Goal: Entertainment & Leisure: Consume media (video, audio)

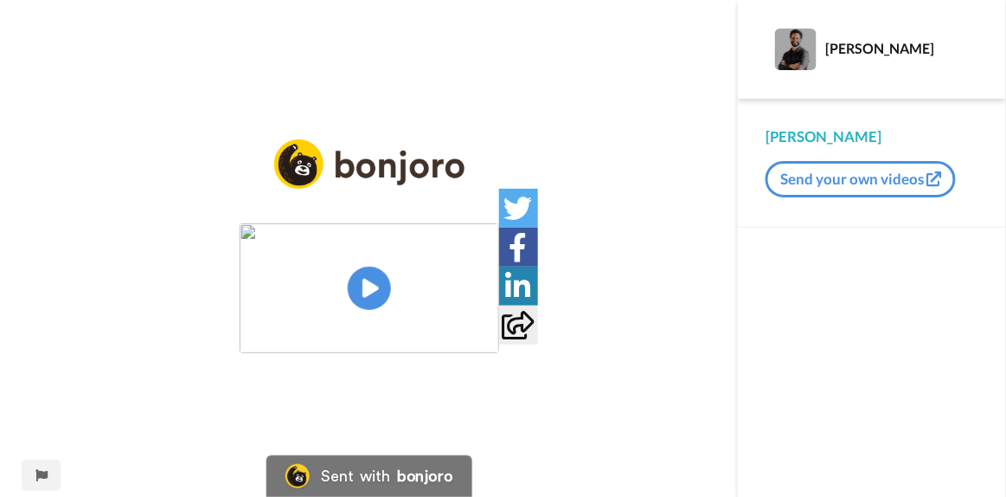
click at [369, 288] on img at bounding box center [370, 288] width 260 height 130
click at [499, 353] on video at bounding box center [370, 288] width 260 height 130
click at [499, 308] on div "vai falar assim, retorrem para Homem, aí deixa eu falar um negócio aqui, vai ser" at bounding box center [370, 277] width 260 height 62
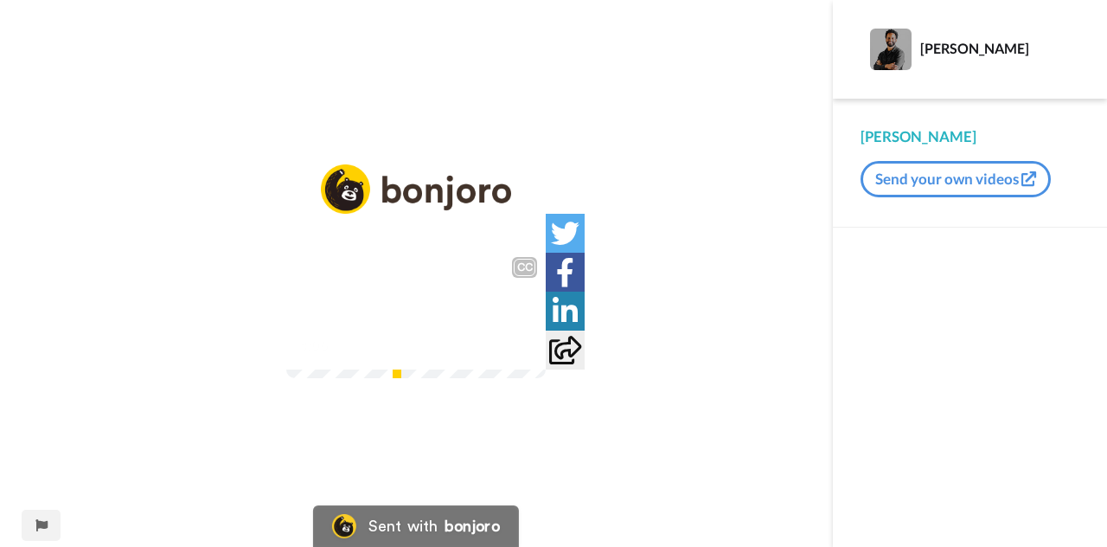
click at [546, 333] on div "o seguinte, GitHub, História de Conhecimento, Edit, Cri, uma nova página dentro…" at bounding box center [416, 302] width 260 height 62
click at [535, 357] on div at bounding box center [522, 344] width 25 height 25
click at [546, 369] on div "4:07 / 4:41" at bounding box center [416, 351] width 260 height 36
click at [546, 333] on div "o seguinte, GitHub, História de Conhecimento, Edit, Cri, uma nova página dentro…" at bounding box center [416, 302] width 260 height 62
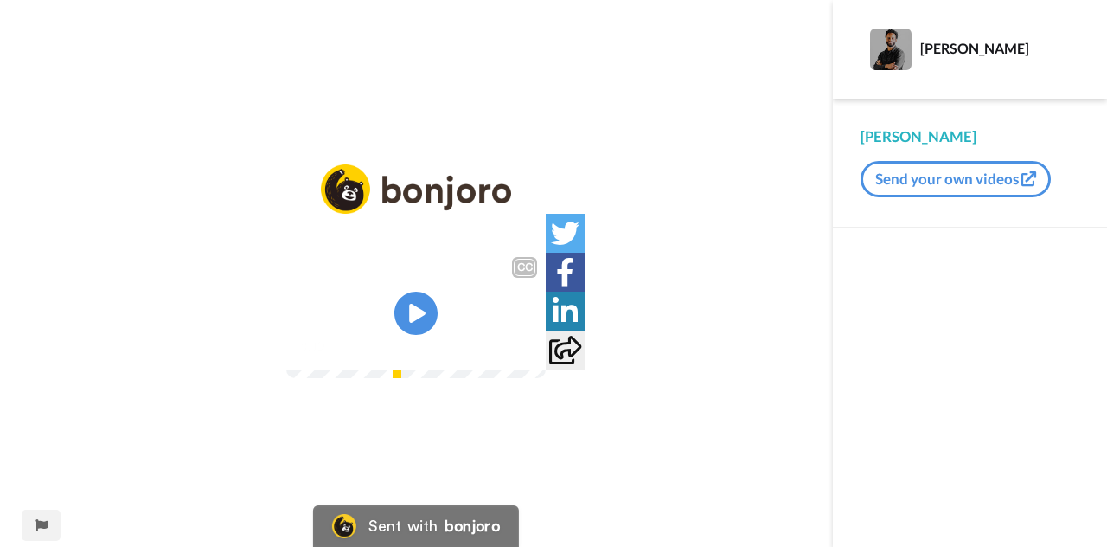
click at [535, 357] on div at bounding box center [522, 344] width 25 height 25
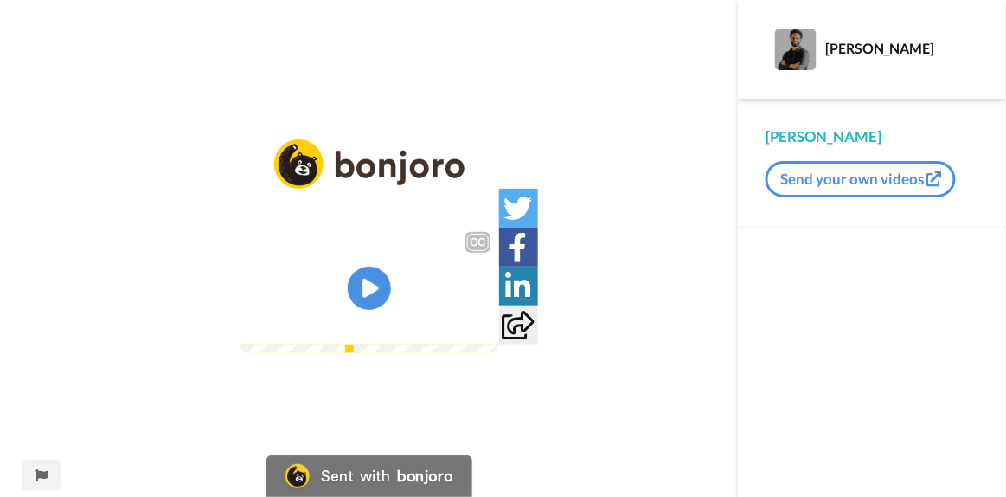
click at [499, 308] on div "ele vai, ver enfim, vamos ver se ele vai, enfim, vamos ver se" at bounding box center [370, 287] width 260 height 42
click at [499, 344] on div "4:41 / 4:41" at bounding box center [370, 326] width 260 height 36
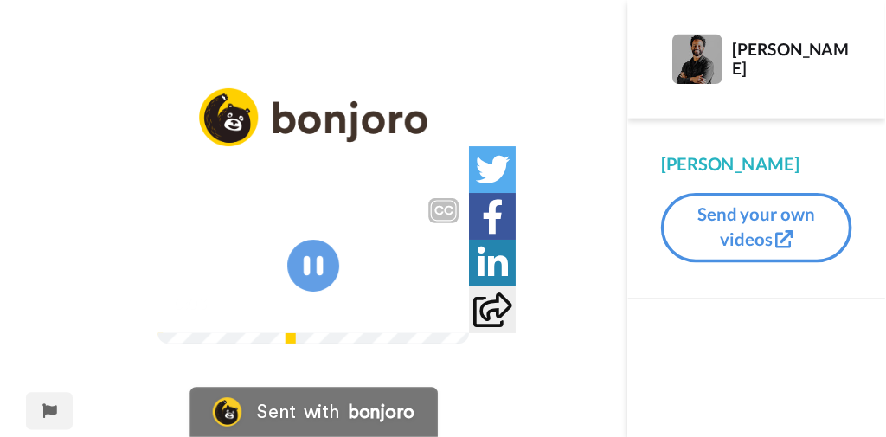
scroll to position [107, 0]
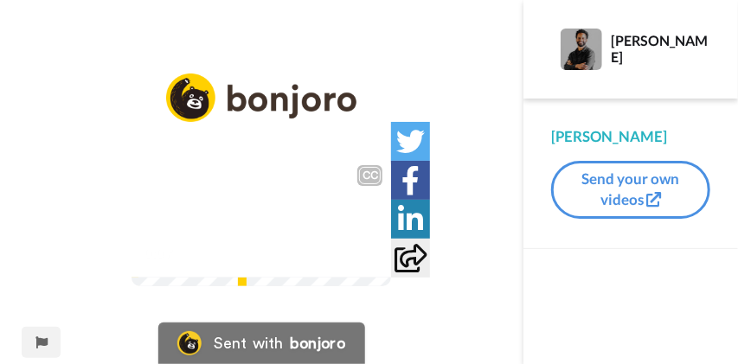
click at [380, 266] on div at bounding box center [367, 253] width 25 height 25
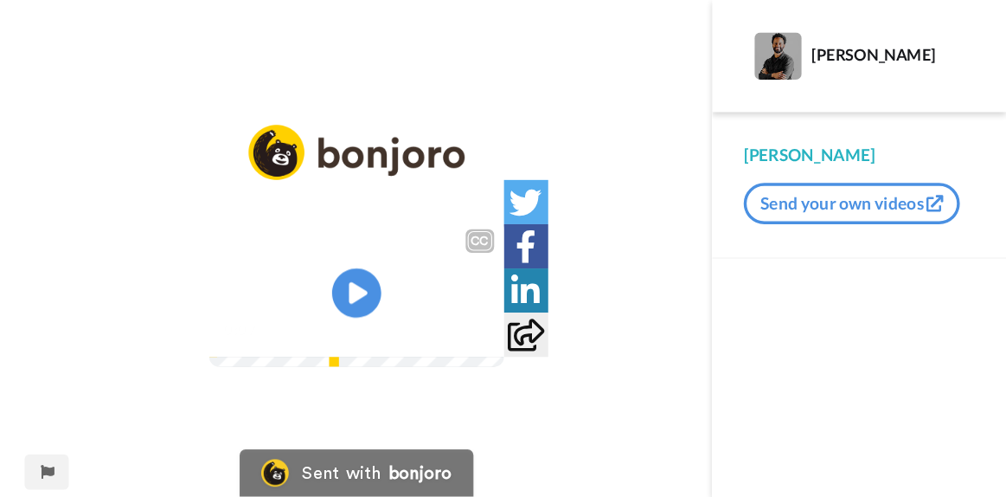
scroll to position [35, 0]
click at [444, 278] on div "no Workplace, basicamente você duplicou, é, deixamos aqui para você entender, v…" at bounding box center [314, 246] width 260 height 62
click at [432, 303] on div at bounding box center [419, 290] width 25 height 25
click at [444, 278] on div "no Workplace, basicamente você duplicou, é, deixamos aqui para você entender, v…" at bounding box center [314, 246] width 260 height 62
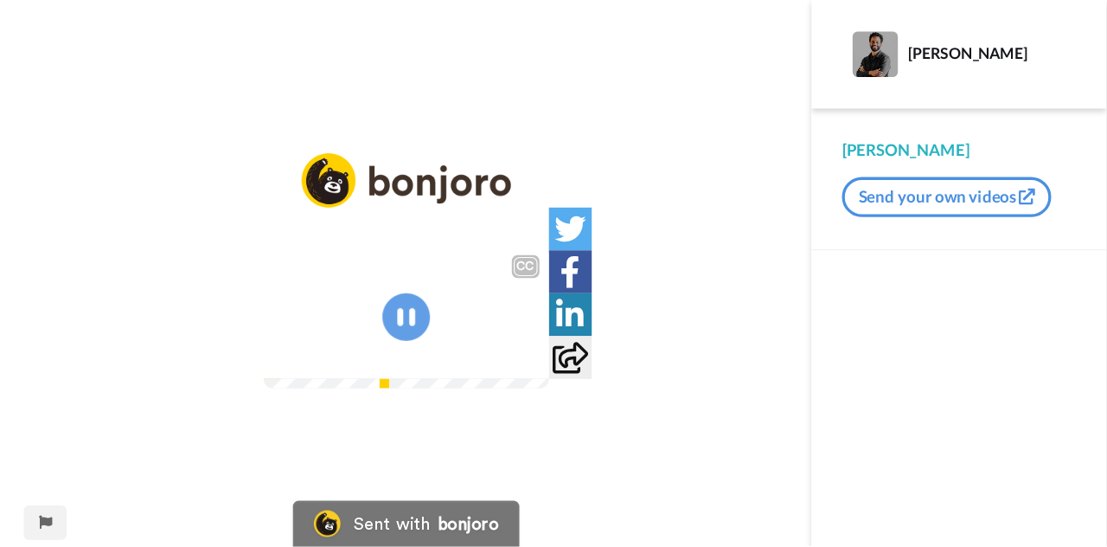
scroll to position [0, 0]
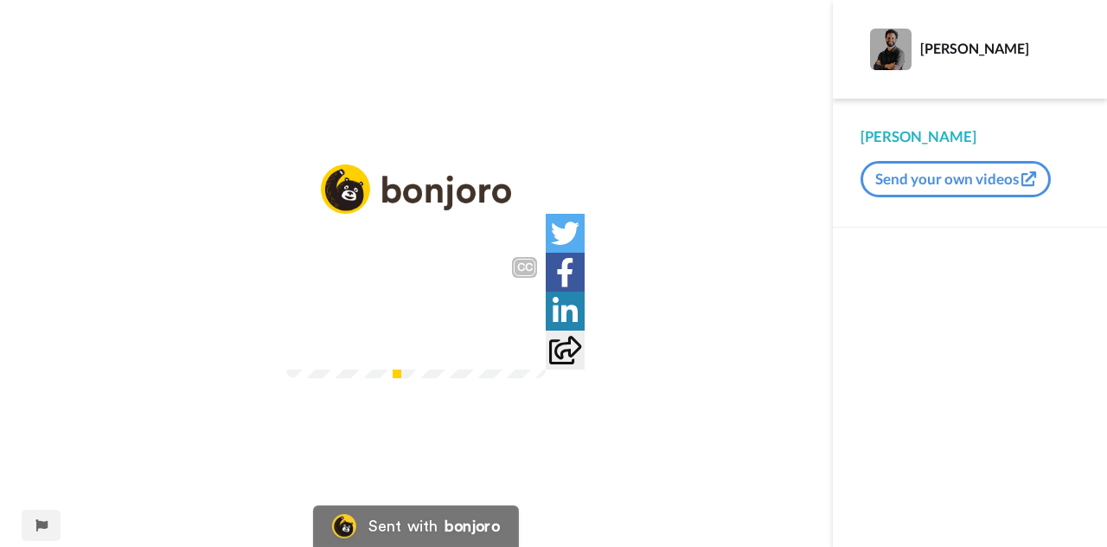
drag, startPoint x: 689, startPoint y: 445, endPoint x: 689, endPoint y: 519, distance: 74.4
click at [531, 354] on img at bounding box center [522, 345] width 18 height 18
click at [436, 319] on icon at bounding box center [417, 314] width 46 height 46
